Goal: Task Accomplishment & Management: Use online tool/utility

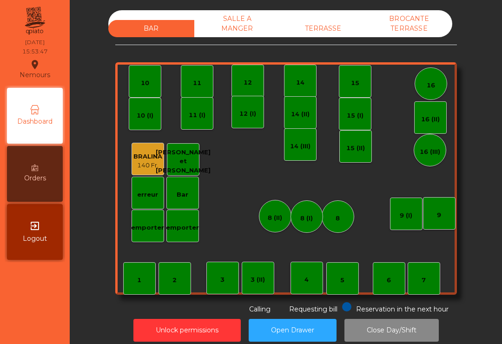
click at [337, 23] on div "TERRASSE" at bounding box center [323, 28] width 86 height 17
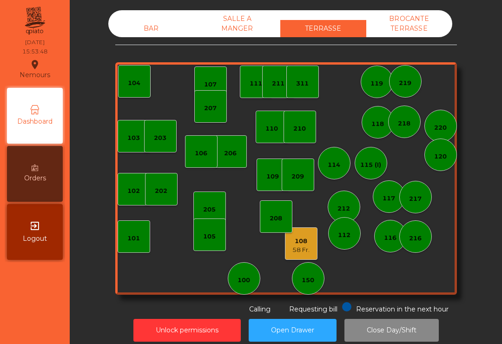
click at [303, 130] on div "210" at bounding box center [299, 128] width 13 height 9
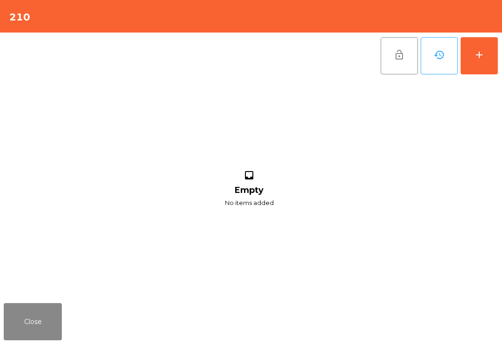
click at [484, 62] on button "add" at bounding box center [478, 55] width 37 height 37
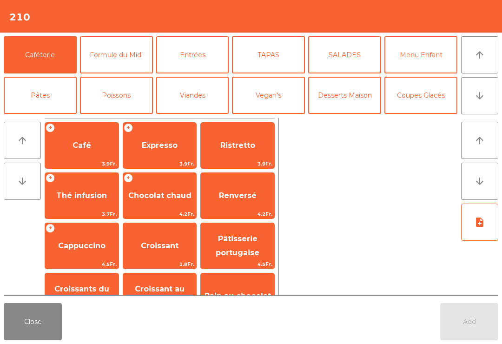
click at [88, 149] on span "Café" at bounding box center [81, 145] width 19 height 9
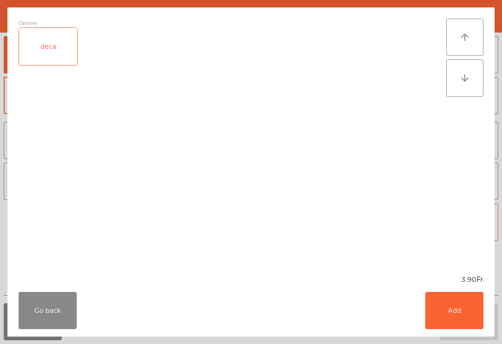
click at [465, 319] on button "Add" at bounding box center [454, 310] width 58 height 37
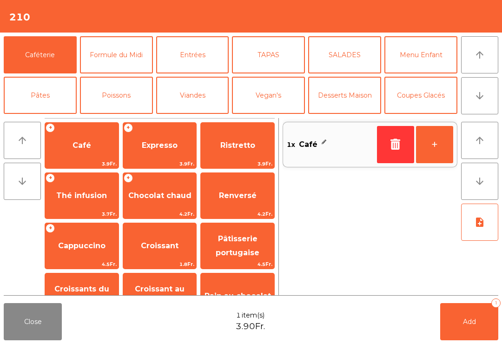
click at [441, 144] on button "+" at bounding box center [434, 144] width 37 height 37
click at [482, 324] on button "Add 2" at bounding box center [469, 321] width 58 height 37
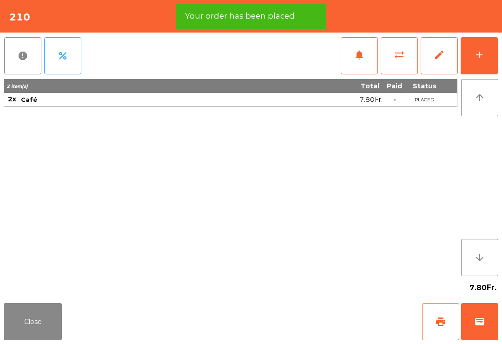
click at [43, 326] on button "Close" at bounding box center [33, 321] width 58 height 37
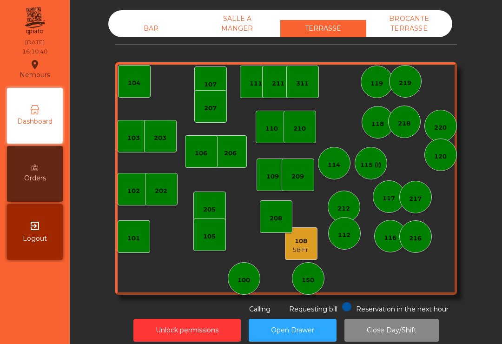
click at [307, 252] on div "58 Fr." at bounding box center [300, 249] width 17 height 9
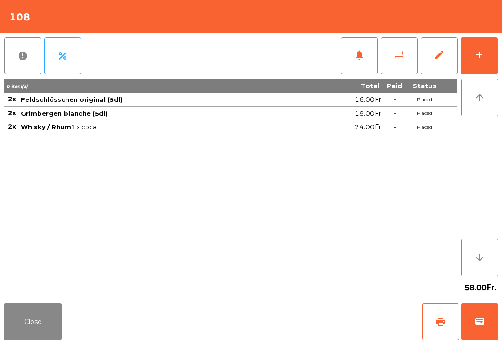
click at [440, 316] on span "print" at bounding box center [440, 321] width 11 height 11
click at [478, 48] on button "add" at bounding box center [478, 55] width 37 height 37
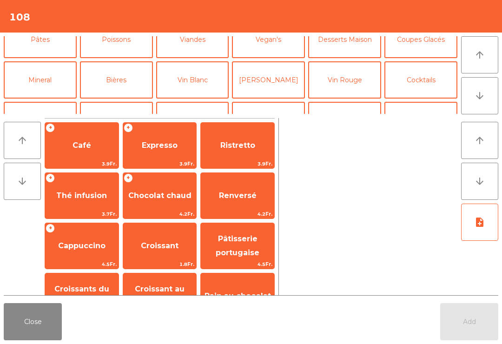
click at [113, 102] on button "Digestifs" at bounding box center [116, 120] width 73 height 37
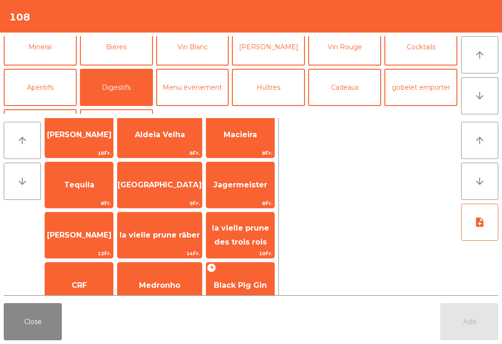
scroll to position [233, 0]
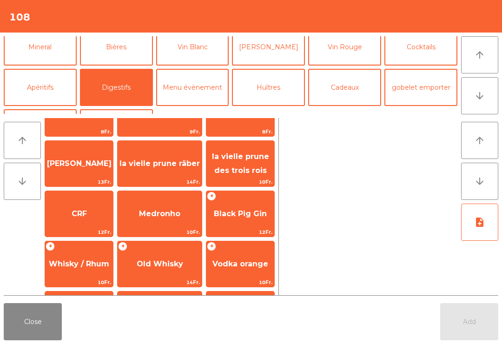
click at [96, 263] on span "Whisky / Rhum" at bounding box center [79, 263] width 60 height 9
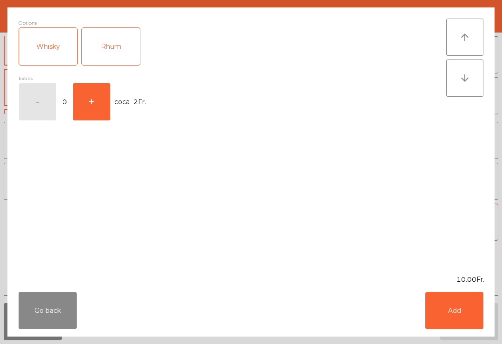
click at [86, 107] on button "+" at bounding box center [91, 101] width 37 height 37
click at [456, 313] on button "Add" at bounding box center [454, 310] width 58 height 37
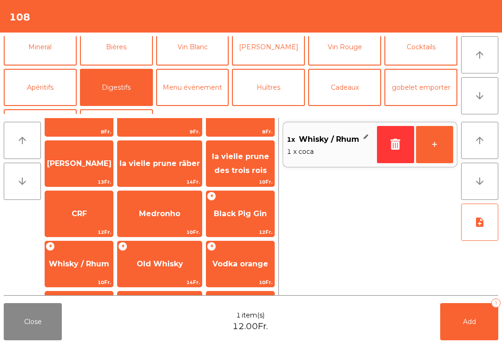
click at [479, 318] on button "Add 1" at bounding box center [469, 321] width 58 height 37
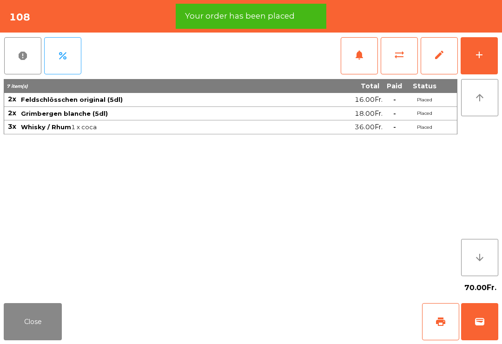
click at [425, 328] on button "print" at bounding box center [440, 321] width 37 height 37
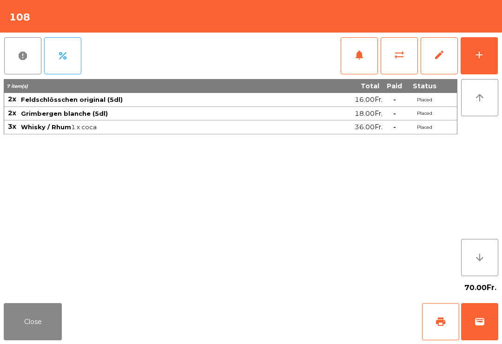
click at [485, 317] on button "wallet" at bounding box center [479, 321] width 37 height 37
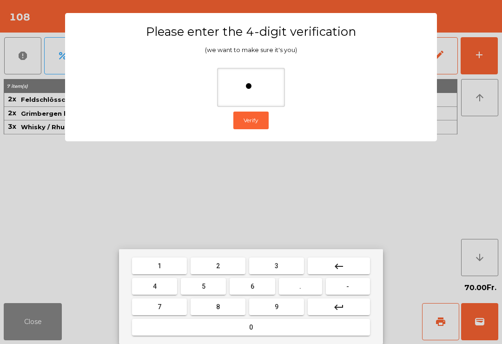
type input "**"
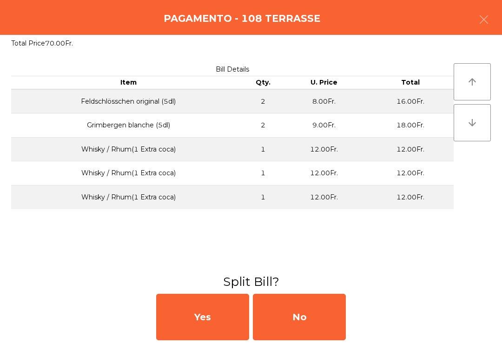
click at [313, 321] on div "No" at bounding box center [299, 317] width 93 height 46
click at [308, 315] on div "No" at bounding box center [299, 317] width 93 height 46
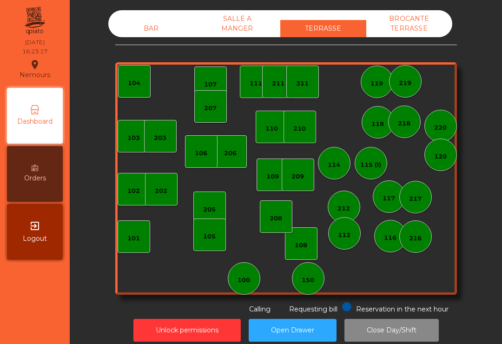
click at [157, 138] on div "203" at bounding box center [160, 137] width 13 height 9
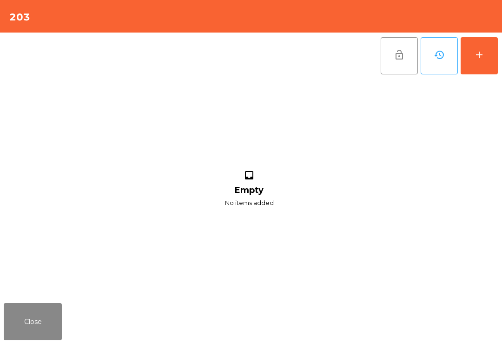
click at [477, 57] on div "add" at bounding box center [478, 54] width 11 height 11
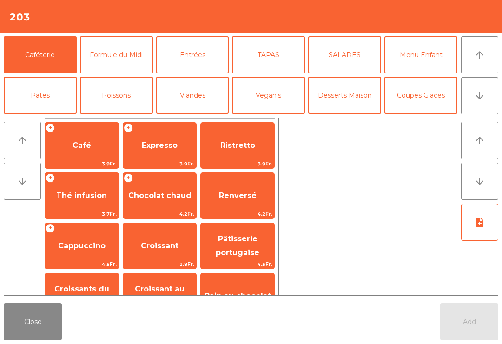
scroll to position [48, 0]
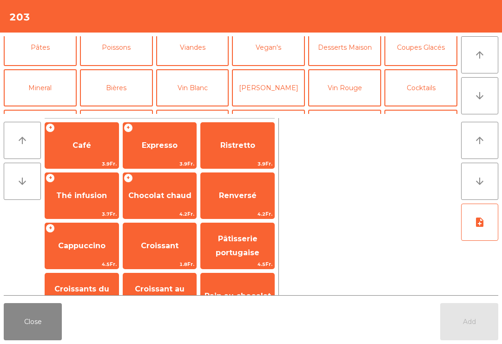
click at [44, 86] on button "Mineral" at bounding box center [40, 87] width 73 height 37
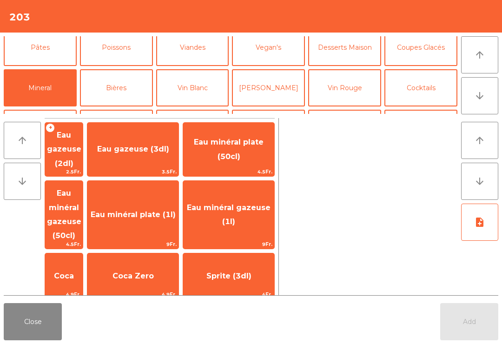
scroll to position [78, 0]
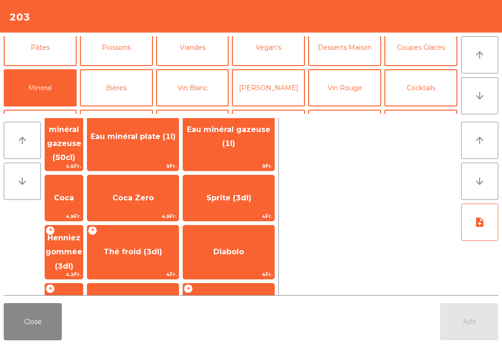
click at [82, 233] on span "Henniez gommée (3dl)" at bounding box center [64, 251] width 37 height 37
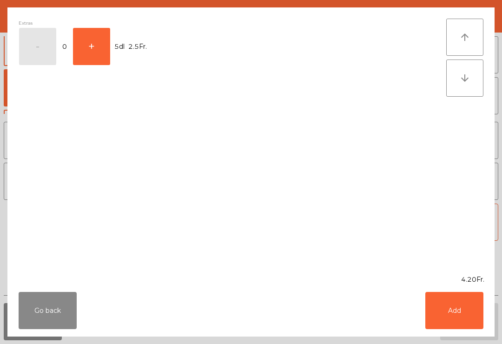
click at [434, 326] on button "Add" at bounding box center [454, 310] width 58 height 37
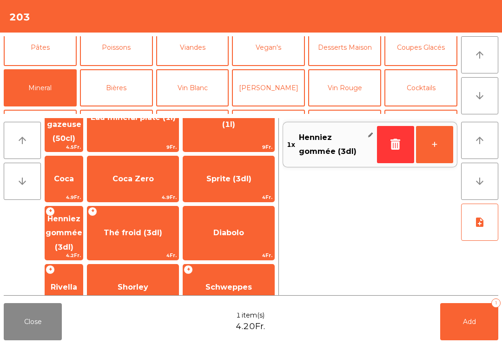
click at [430, 149] on button "+" at bounding box center [434, 144] width 37 height 37
click at [430, 148] on button "+" at bounding box center [434, 144] width 37 height 37
click at [476, 336] on button "Add 3" at bounding box center [469, 321] width 58 height 37
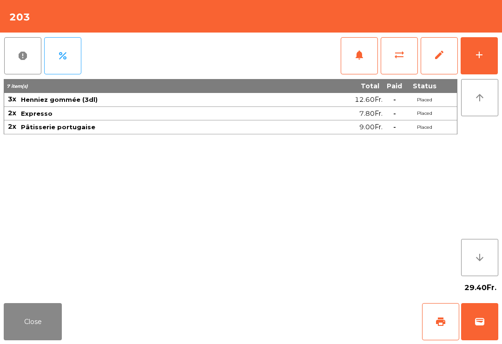
click at [19, 317] on button "Close" at bounding box center [33, 321] width 58 height 37
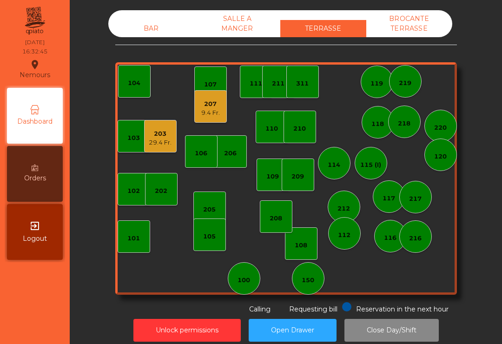
click at [142, 31] on div "BAR" at bounding box center [151, 28] width 86 height 17
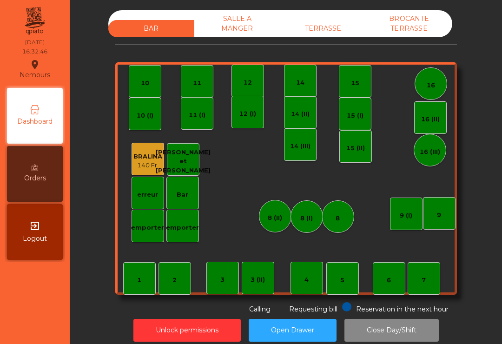
click at [402, 221] on div "9 (I)" at bounding box center [406, 213] width 33 height 33
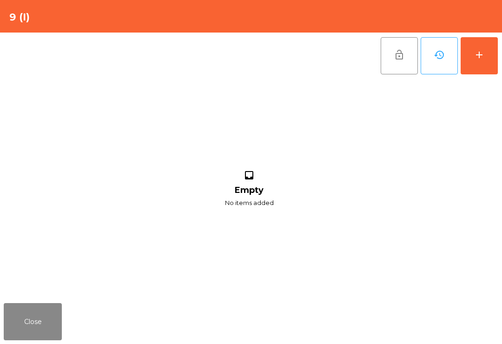
click at [478, 61] on button "add" at bounding box center [478, 55] width 37 height 37
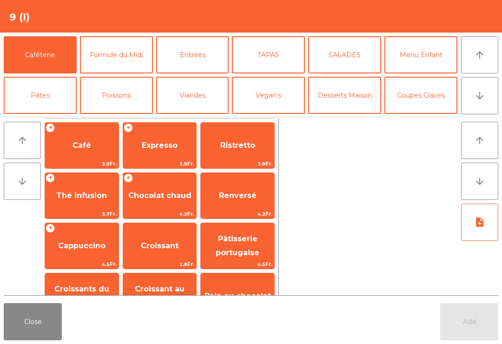
scroll to position [9, 0]
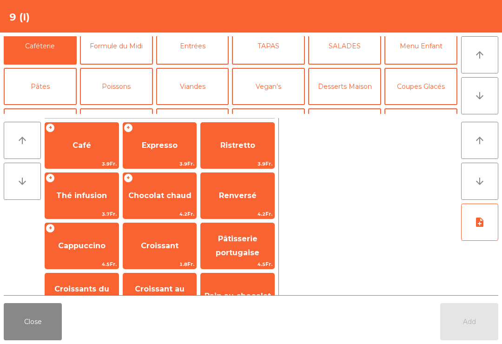
click at [48, 108] on button "Mineral" at bounding box center [40, 126] width 73 height 37
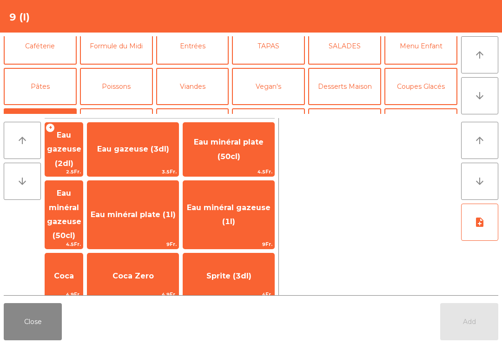
scroll to position [39, 0]
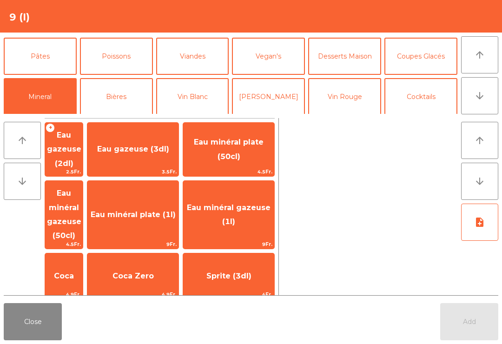
click at [250, 203] on span "Eau minéral gazeuse (1l)" at bounding box center [229, 214] width 84 height 23
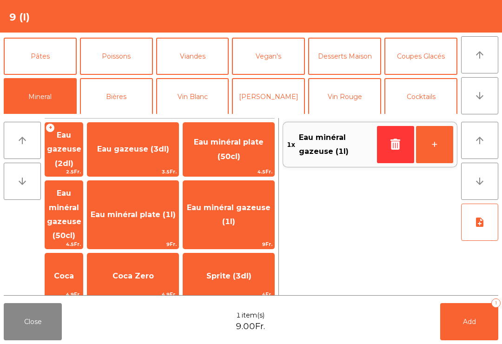
scroll to position [15, 0]
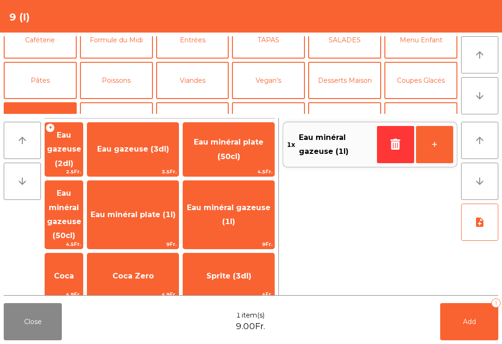
click at [51, 50] on button "Caféterie" at bounding box center [40, 39] width 73 height 37
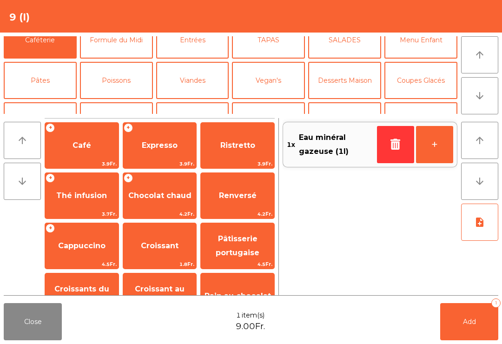
scroll to position [63, 0]
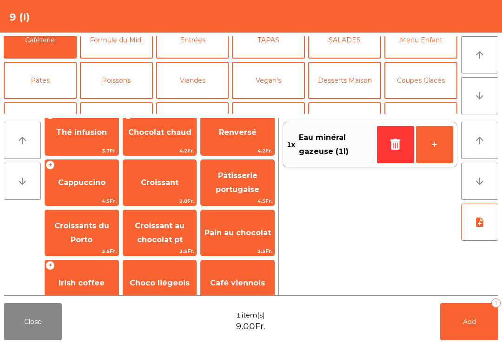
click at [174, 223] on span "Croissant au chocolat pt" at bounding box center [160, 232] width 50 height 23
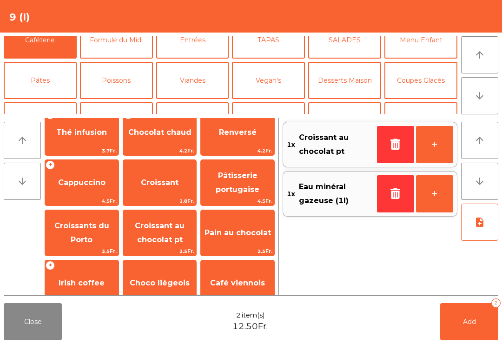
click at [384, 153] on button "button" at bounding box center [395, 144] width 37 height 37
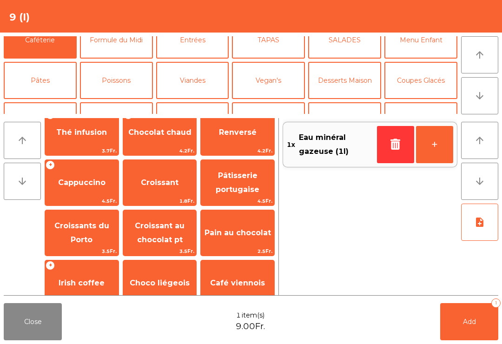
click at [72, 243] on span "Croissants du Porto" at bounding box center [81, 232] width 55 height 23
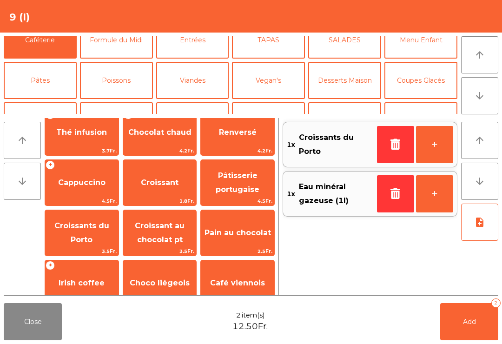
click at [487, 315] on button "Add 2" at bounding box center [469, 321] width 58 height 37
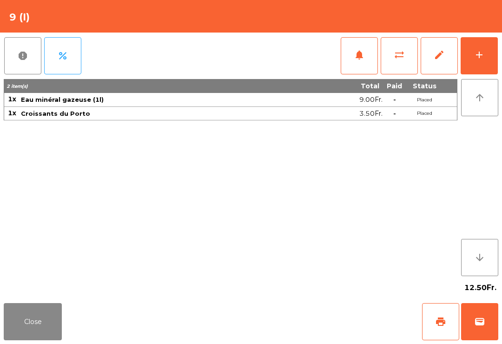
click at [45, 318] on button "Close" at bounding box center [33, 321] width 58 height 37
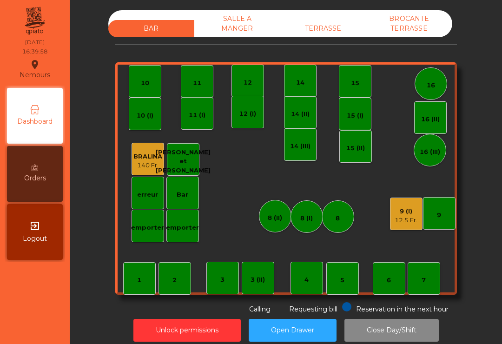
click at [341, 27] on div "TERRASSE" at bounding box center [323, 28] width 86 height 17
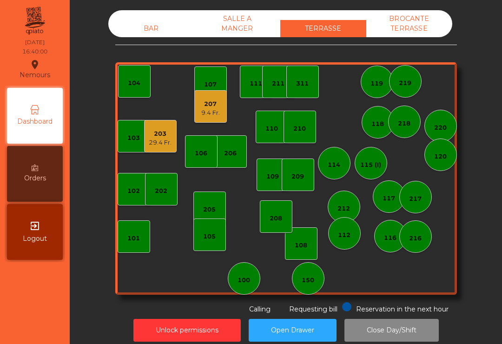
click at [147, 17] on div "BAR SALLE A MANGER TERRASSE BROCANTE TERRASSE" at bounding box center [280, 23] width 344 height 27
click at [150, 31] on div "BAR" at bounding box center [151, 28] width 86 height 17
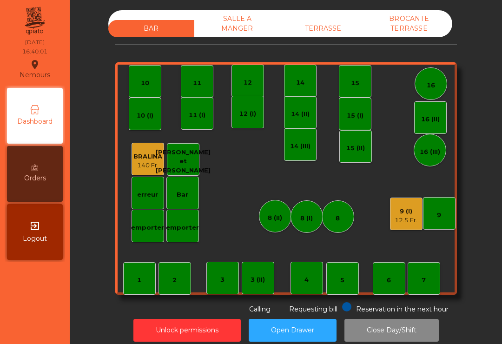
click at [308, 98] on div "14 (II)" at bounding box center [300, 112] width 33 height 33
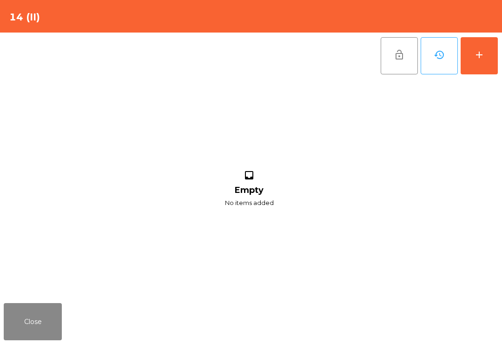
click at [482, 65] on button "add" at bounding box center [478, 55] width 37 height 37
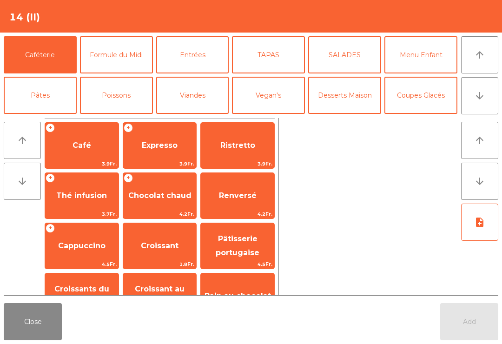
click at [119, 117] on button "Bières" at bounding box center [116, 135] width 73 height 37
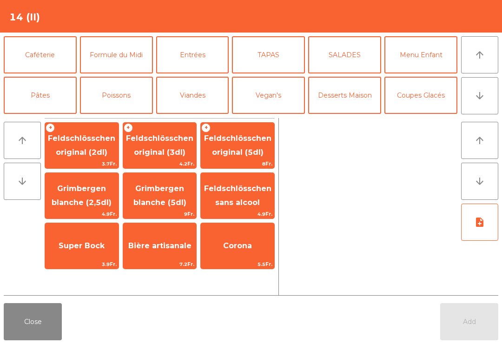
scroll to position [44, 0]
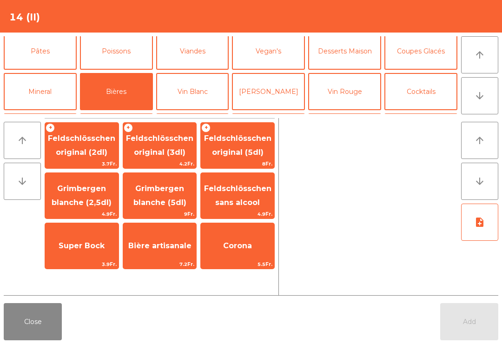
click at [168, 151] on span "Feldschlösschen original (3dl)" at bounding box center [159, 145] width 67 height 23
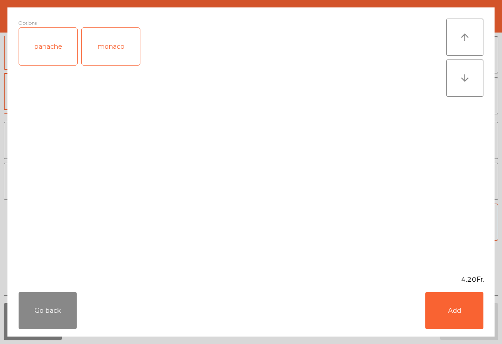
click at [464, 314] on button "Add" at bounding box center [454, 310] width 58 height 37
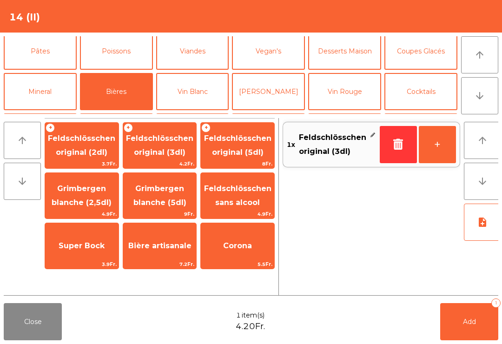
click at [174, 151] on span "Feldschlösschen original (3dl)" at bounding box center [159, 145] width 67 height 23
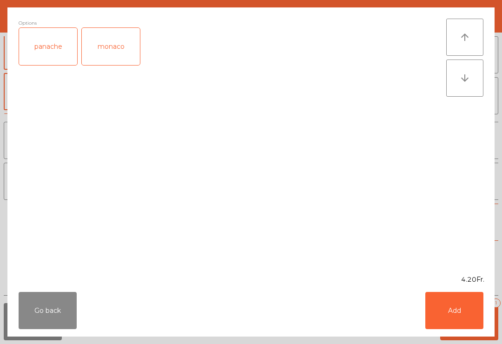
click at [456, 303] on button "Add" at bounding box center [454, 310] width 58 height 37
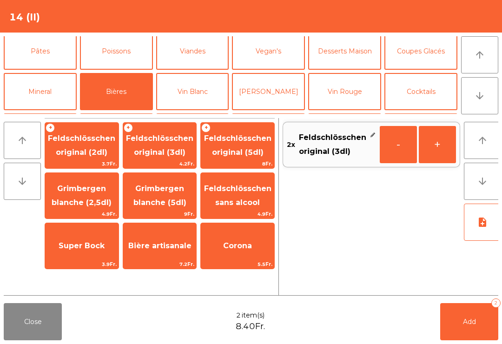
click at [473, 317] on span "Add" at bounding box center [469, 321] width 13 height 8
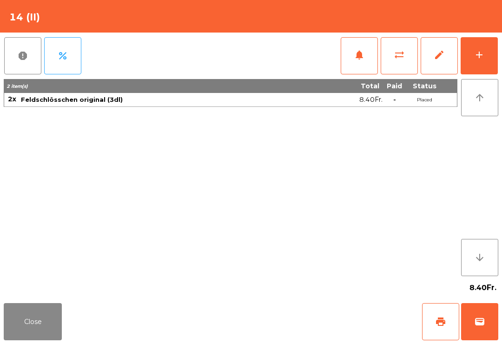
click at [19, 310] on button "Close" at bounding box center [33, 321] width 58 height 37
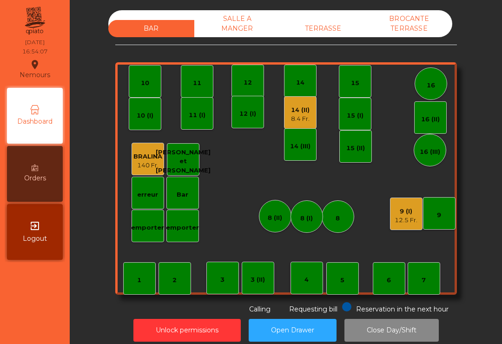
click at [399, 212] on div "9 (I)" at bounding box center [405, 211] width 23 height 9
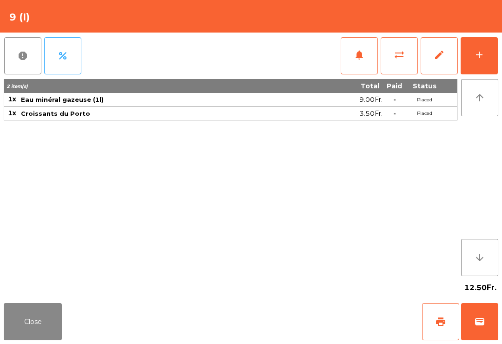
click at [443, 315] on button "print" at bounding box center [440, 321] width 37 height 37
click at [44, 319] on button "Close" at bounding box center [33, 321] width 58 height 37
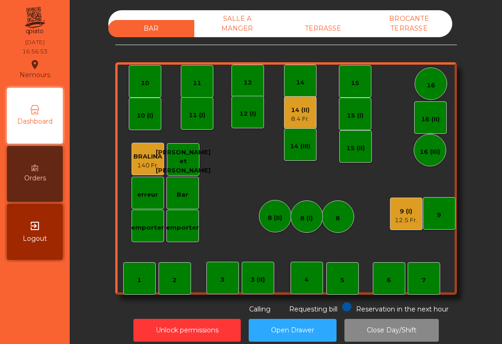
click at [394, 215] on div "9 (I)" at bounding box center [405, 211] width 23 height 9
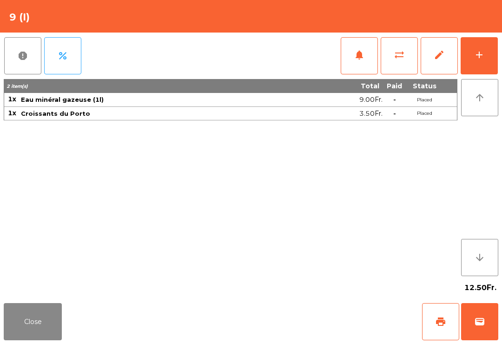
click at [480, 335] on button "wallet" at bounding box center [479, 321] width 37 height 37
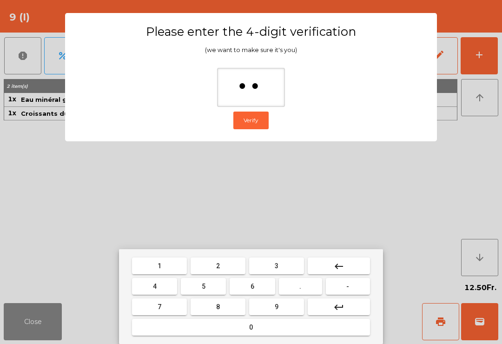
type input "***"
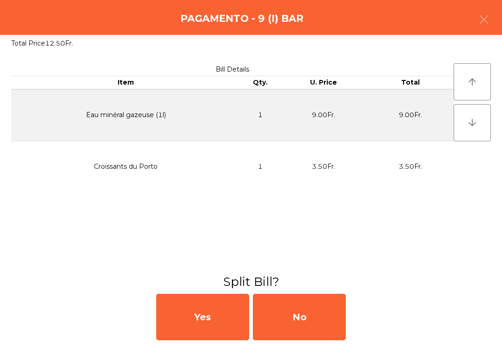
click at [320, 310] on div "No" at bounding box center [299, 317] width 93 height 46
click at [326, 316] on div "No" at bounding box center [299, 317] width 93 height 46
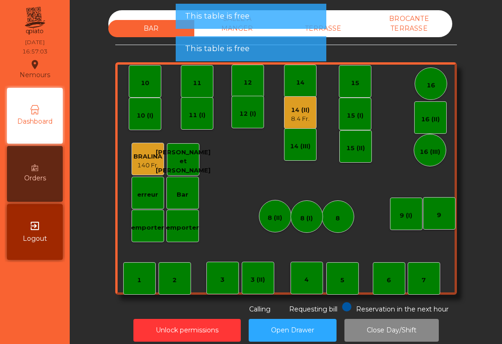
click at [339, 35] on div "TERRASSE" at bounding box center [323, 28] width 86 height 17
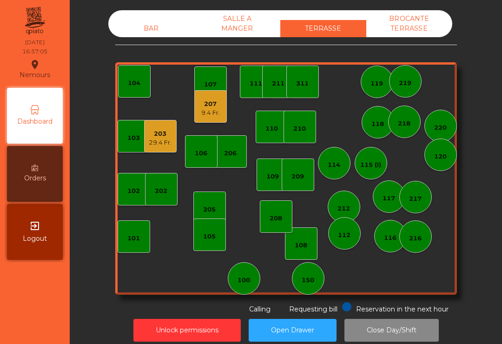
click at [211, 111] on div "9.4 Fr." at bounding box center [210, 112] width 19 height 9
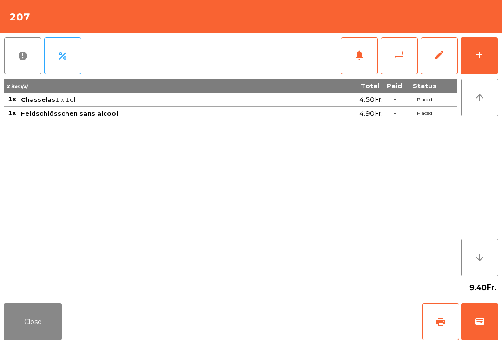
click at [441, 332] on button "print" at bounding box center [440, 321] width 37 height 37
click at [23, 340] on button "Close" at bounding box center [33, 321] width 58 height 37
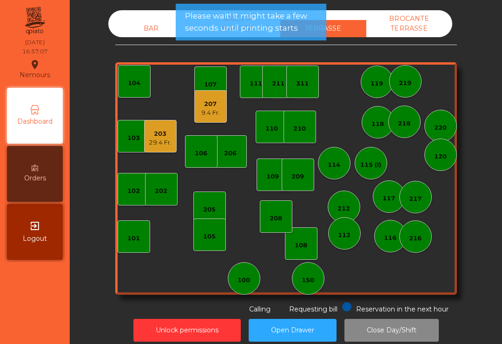
click at [161, 135] on div "203" at bounding box center [160, 133] width 23 height 9
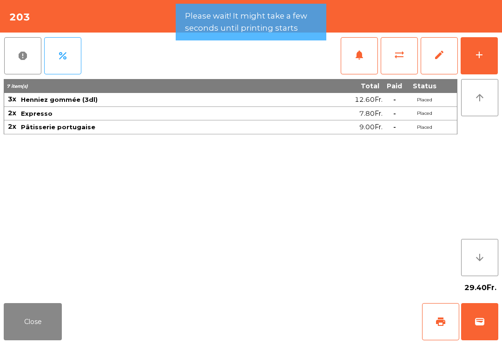
click at [442, 323] on span "print" at bounding box center [440, 321] width 11 height 11
